Goal: Information Seeking & Learning: Learn about a topic

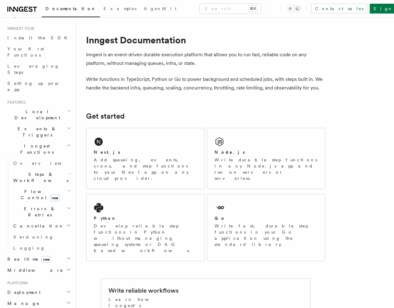
scroll to position [61, 0]
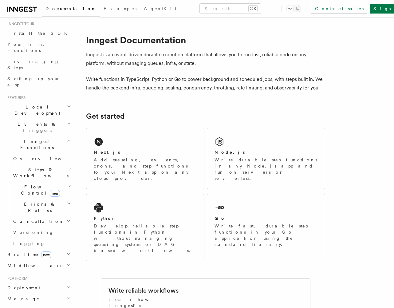
click at [50, 249] on h2 "Realtime new" at bounding box center [38, 254] width 67 height 11
click at [38, 260] on link "Overview" at bounding box center [42, 265] width 62 height 11
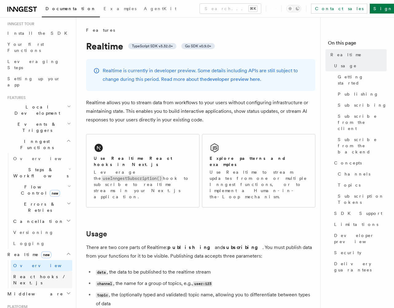
click at [43, 274] on span "React hooks / Next.js" at bounding box center [40, 279] width 54 height 11
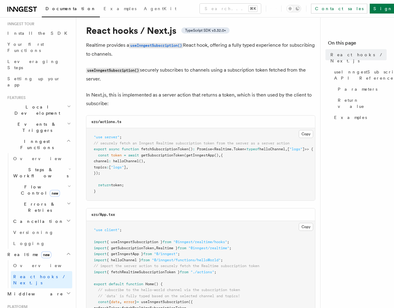
scroll to position [16, 0]
click at [36, 260] on link "Overview" at bounding box center [42, 265] width 62 height 11
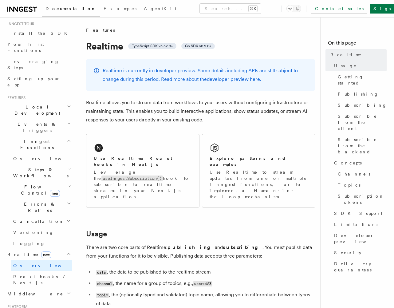
click at [86, 46] on h1 "Realtime TypeScript SDK v3.32.0+ Go SDK v0.9.0+" at bounding box center [200, 46] width 229 height 11
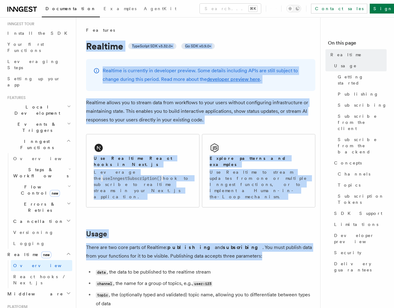
drag, startPoint x: 88, startPoint y: 45, endPoint x: 273, endPoint y: 247, distance: 274.0
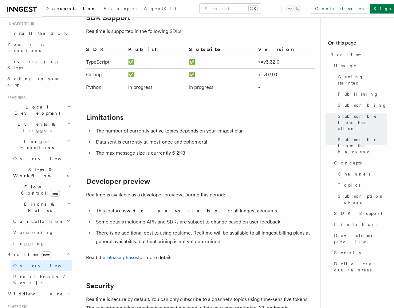
scroll to position [2074, 0]
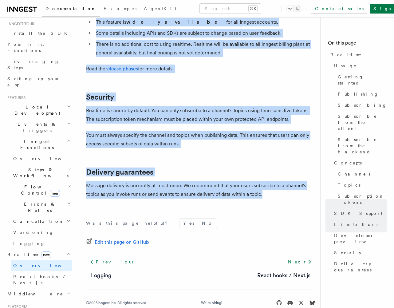
click at [265, 184] on p "Message delivery is currently at-most-once. We recommend that your users subscr…" at bounding box center [200, 189] width 229 height 17
copy article "Realtime TypeScript SDK v3.32.0+ Go SDK v0.9.0+ Realtime is currently in develo…"
click at [43, 274] on span "React hooks / Next.js" at bounding box center [40, 279] width 54 height 11
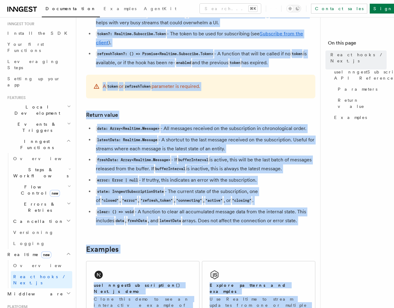
scroll to position [583, 0]
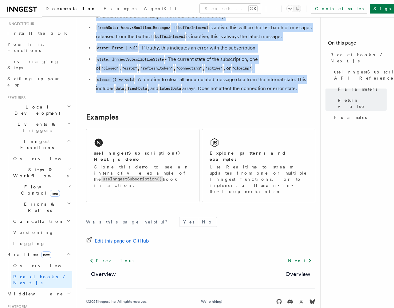
drag, startPoint x: 85, startPoint y: 45, endPoint x: 273, endPoint y: 113, distance: 199.3
copy article "React hooks / Next.js TypeScript SDK v3.32.0+ Realtime provides a useInngestSub…"
click at [137, 159] on h2 "useInngestSubscription() Next.js demo" at bounding box center [143, 156] width 98 height 12
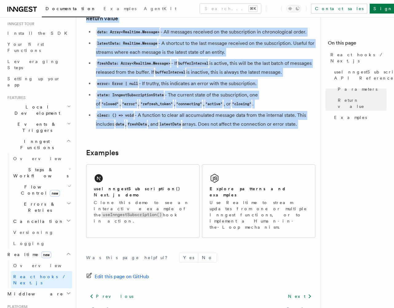
scroll to position [546, 0]
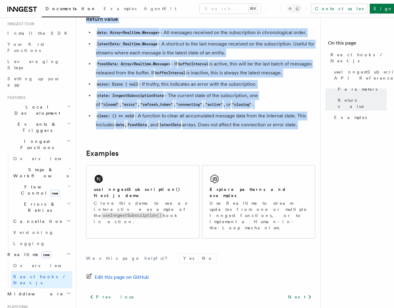
copy article "React hooks / Next.js TypeScript SDK v3.32.0+ Realtime provides a useInngestSub…"
click at [156, 197] on h2 "useInngestSubscription() Next.js demo" at bounding box center [143, 192] width 98 height 12
